Goal: Information Seeking & Learning: Check status

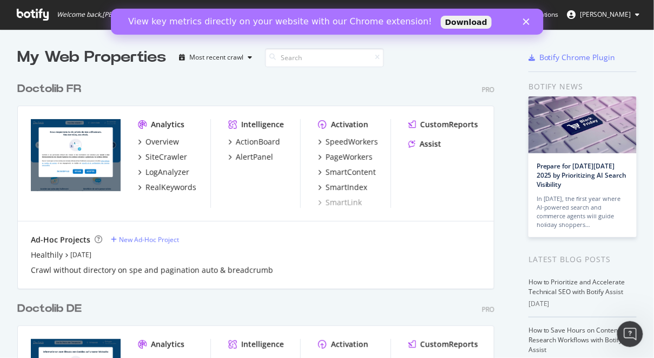
click at [613, 15] on span "[PERSON_NAME]" at bounding box center [605, 14] width 51 height 9
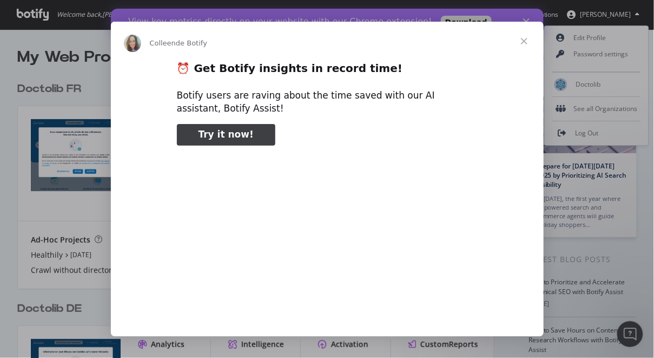
type input "131865"
click at [519, 42] on span "Fermer" at bounding box center [524, 41] width 39 height 39
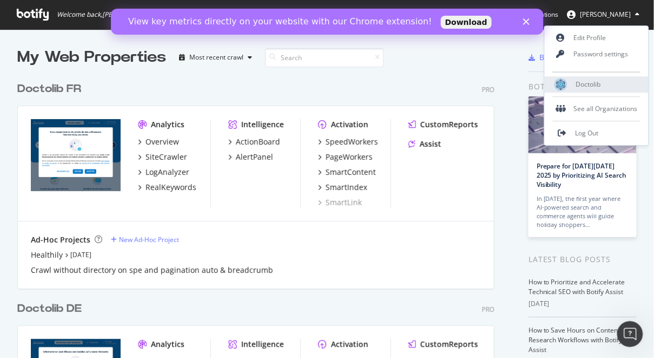
click at [578, 85] on span "Doctolib" at bounding box center [588, 84] width 25 height 9
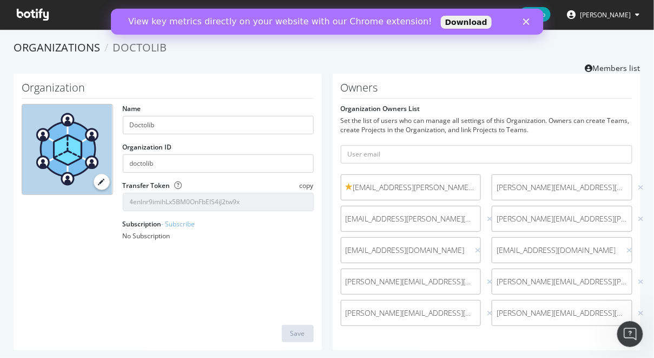
click at [524, 18] on polygon "Fermer" at bounding box center [526, 21] width 6 height 6
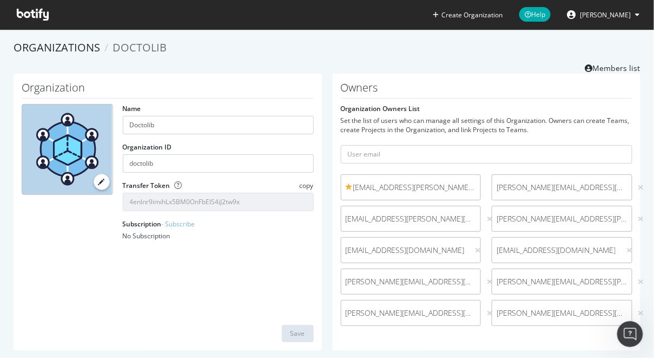
click at [580, 18] on span "[PERSON_NAME]" at bounding box center [605, 14] width 51 height 9
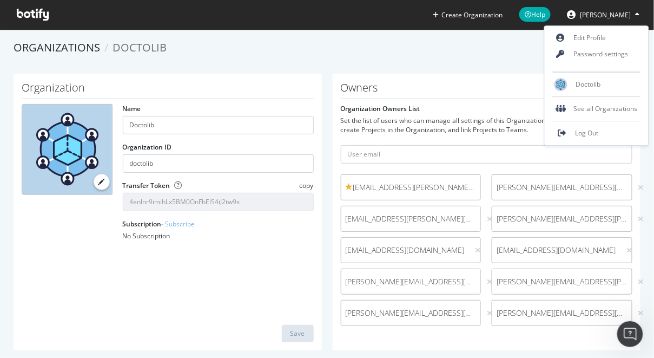
click at [388, 54] on ol "Organizations Doctolib" at bounding box center [327, 48] width 627 height 16
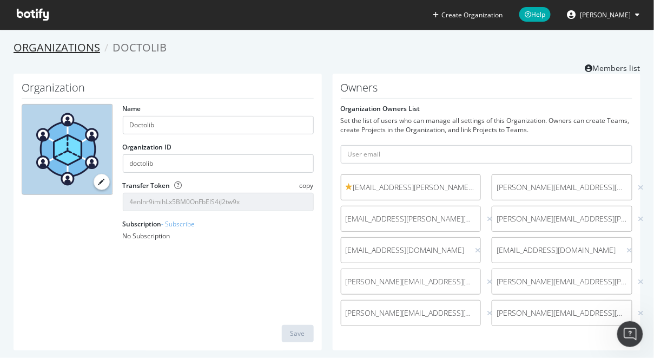
click at [61, 50] on link "Organizations" at bounding box center [57, 47] width 87 height 15
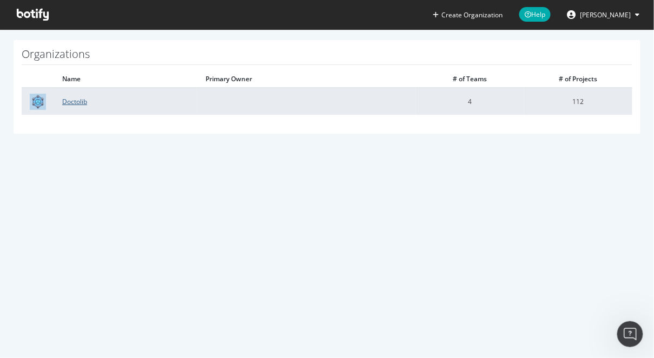
click at [70, 100] on link "Doctolib" at bounding box center [74, 101] width 25 height 9
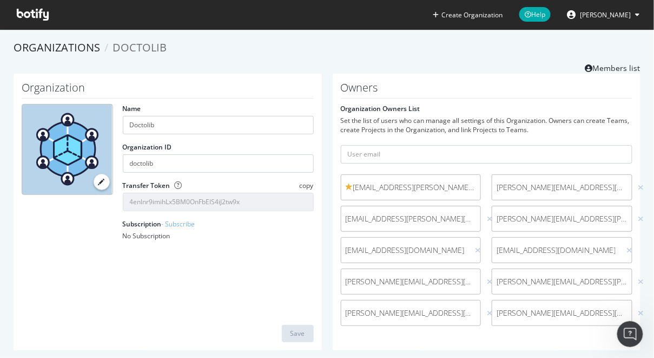
click at [596, 21] on button "[PERSON_NAME]" at bounding box center [604, 14] width 90 height 17
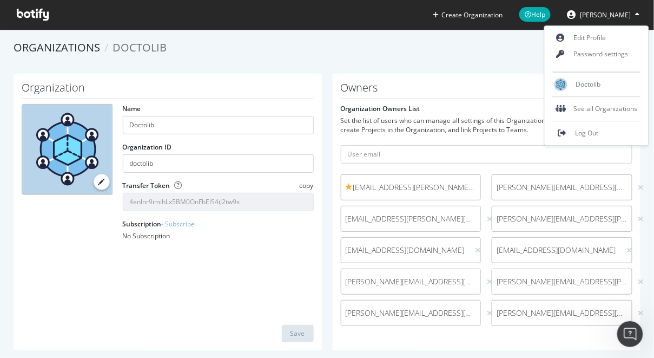
click at [27, 11] on icon at bounding box center [33, 15] width 32 height 12
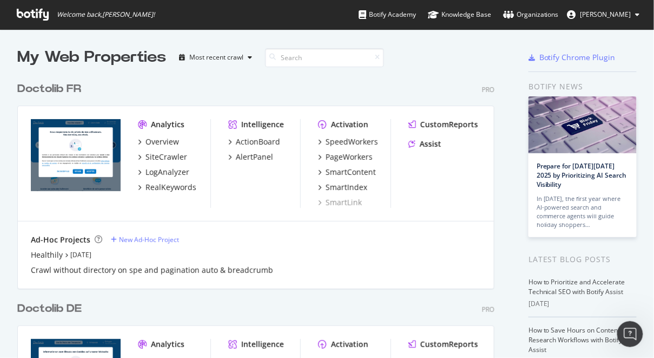
click at [596, 15] on span "[PERSON_NAME]" at bounding box center [605, 14] width 51 height 9
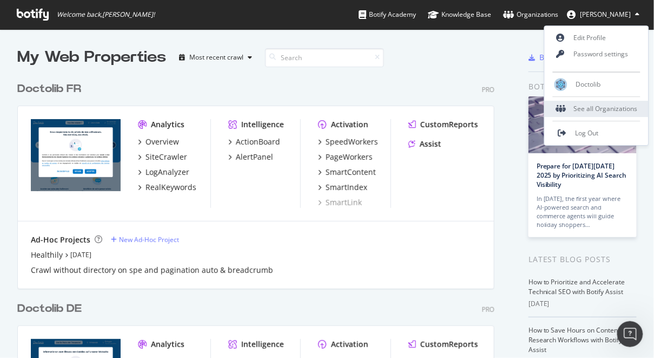
click at [587, 108] on div "See all Organizations" at bounding box center [597, 109] width 104 height 16
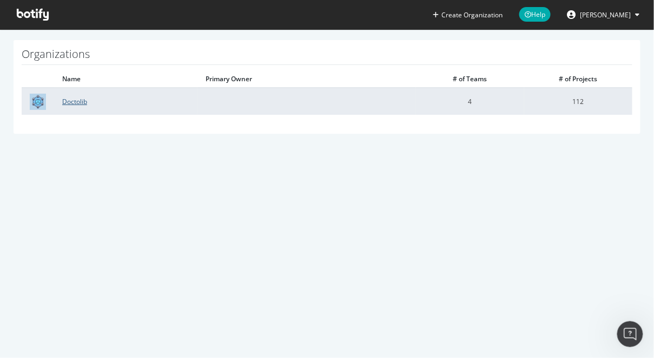
click at [75, 102] on link "Doctolib" at bounding box center [74, 101] width 25 height 9
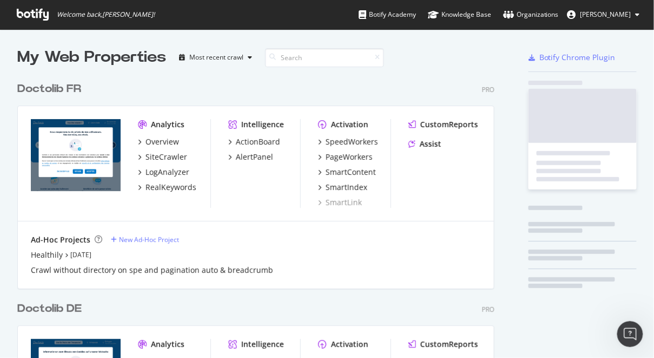
scroll to position [358, 654]
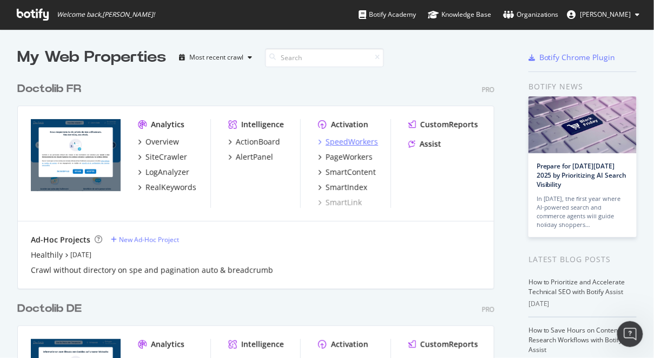
click at [356, 140] on div "SpeedWorkers" at bounding box center [352, 141] width 52 height 11
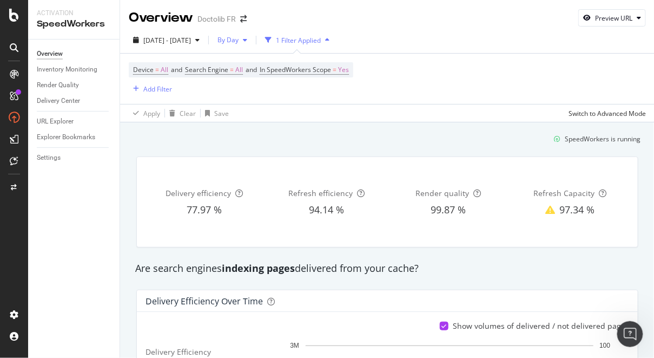
click at [239, 36] on span "By Day" at bounding box center [225, 39] width 25 height 9
click at [265, 121] on span "By Month" at bounding box center [259, 122] width 29 height 10
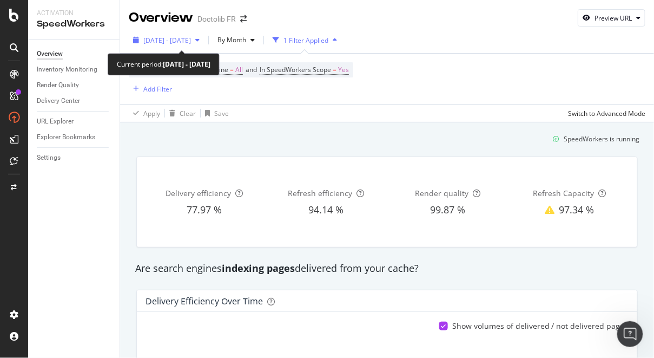
click at [191, 37] on span "[DATE] - [DATE]" at bounding box center [167, 40] width 48 height 9
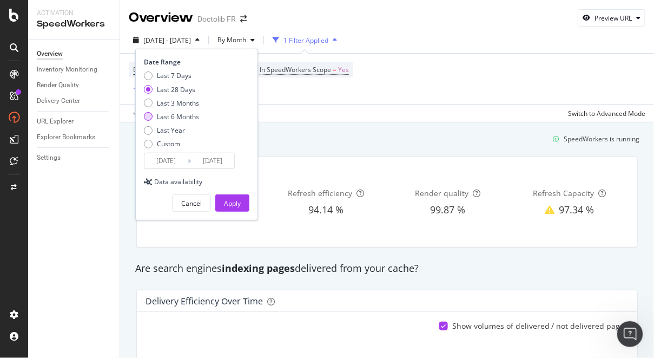
click at [179, 112] on div "Last 6 Months" at bounding box center [178, 116] width 42 height 9
type input "[DATE]"
click at [239, 208] on div "Apply" at bounding box center [232, 203] width 17 height 16
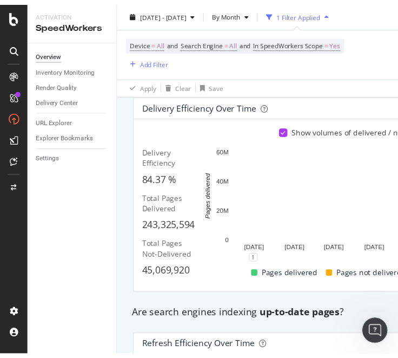
scroll to position [189, 0]
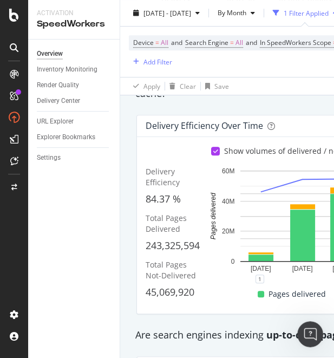
click at [89, 242] on div "Overview Inventory Monitoring Render Quality Delivery Center URL Explorer Explo…" at bounding box center [73, 198] width 91 height 318
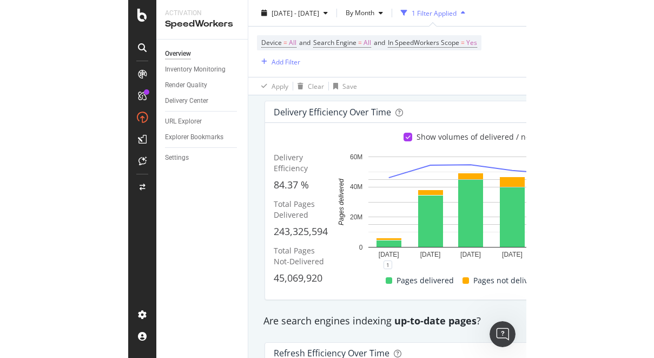
scroll to position [194, 0]
